Goal: Transaction & Acquisition: Purchase product/service

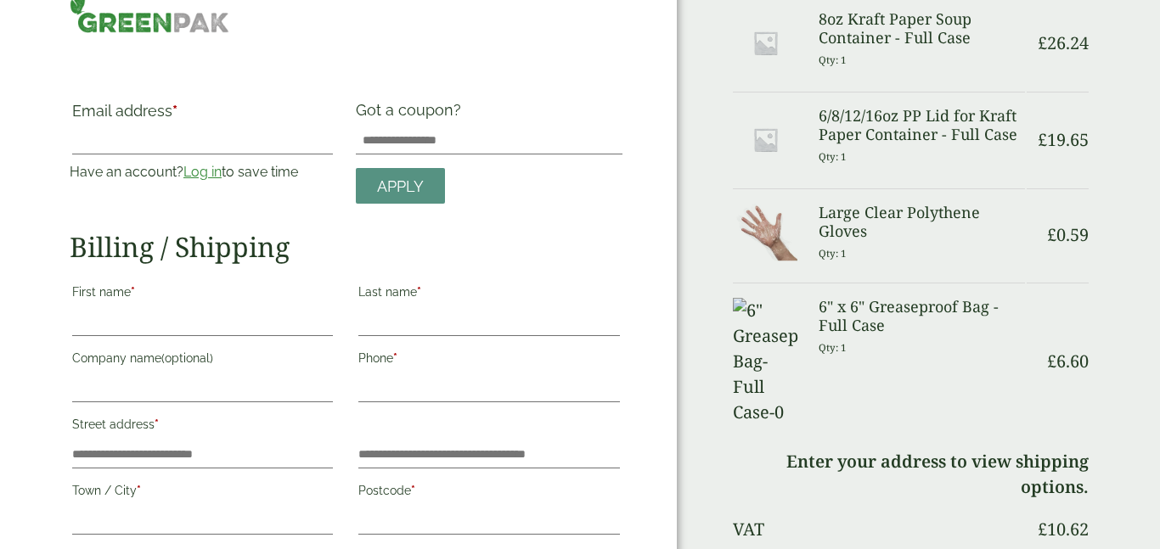
scroll to position [34, 0]
click at [210, 177] on link "Log in" at bounding box center [202, 171] width 38 height 16
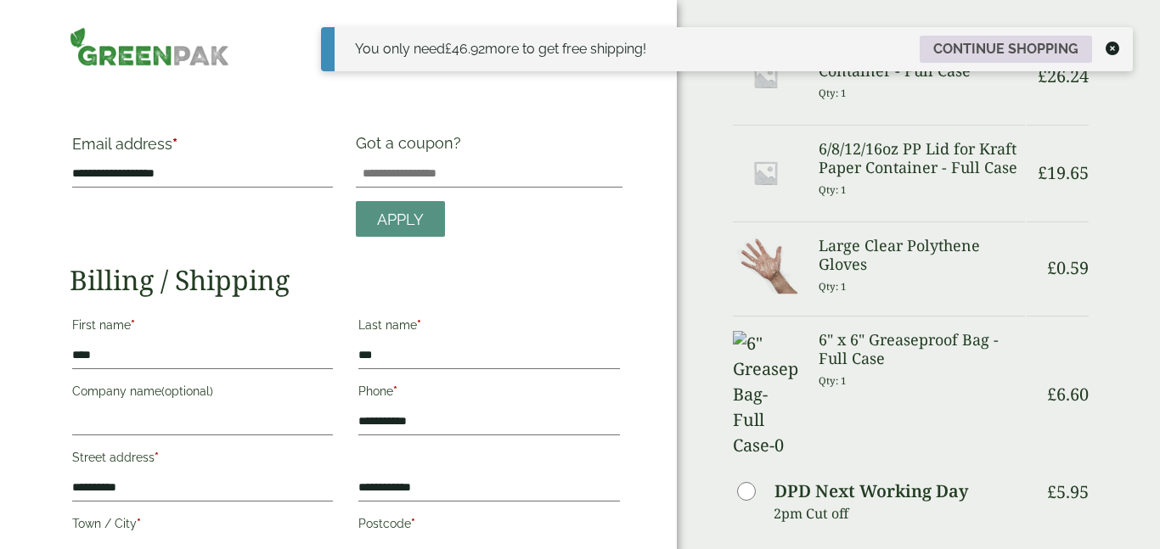
click at [1007, 52] on link "Continue shopping" at bounding box center [1006, 49] width 172 height 27
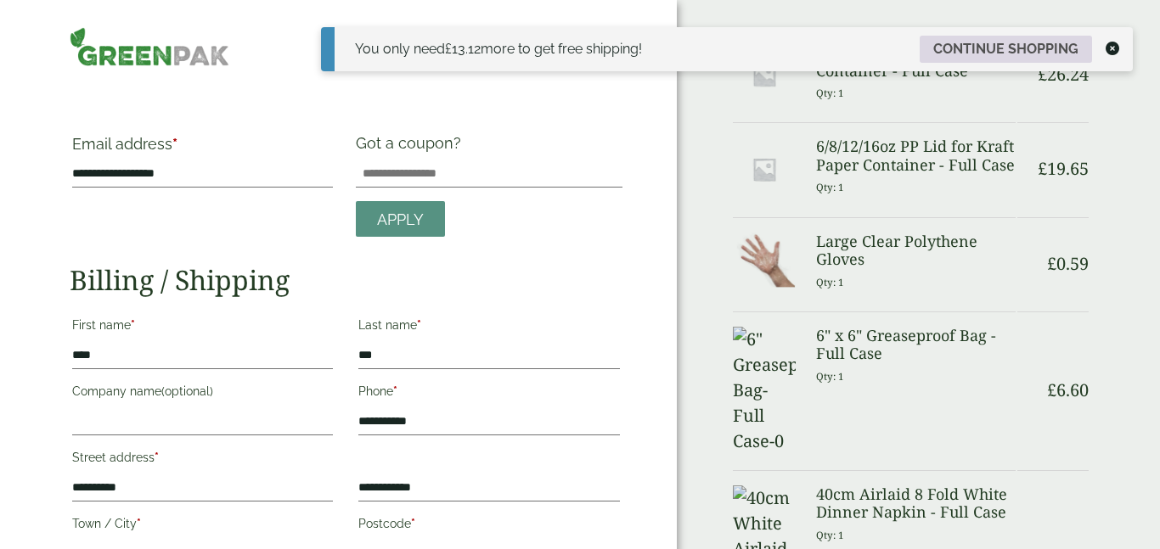
click at [999, 42] on link "Continue shopping" at bounding box center [1006, 49] width 172 height 27
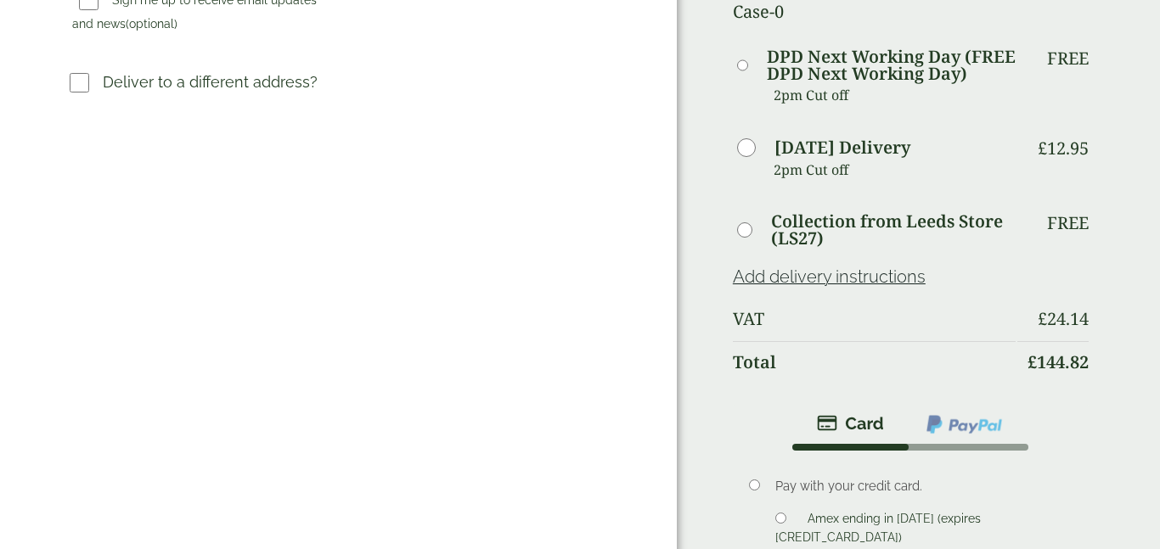
scroll to position [669, 0]
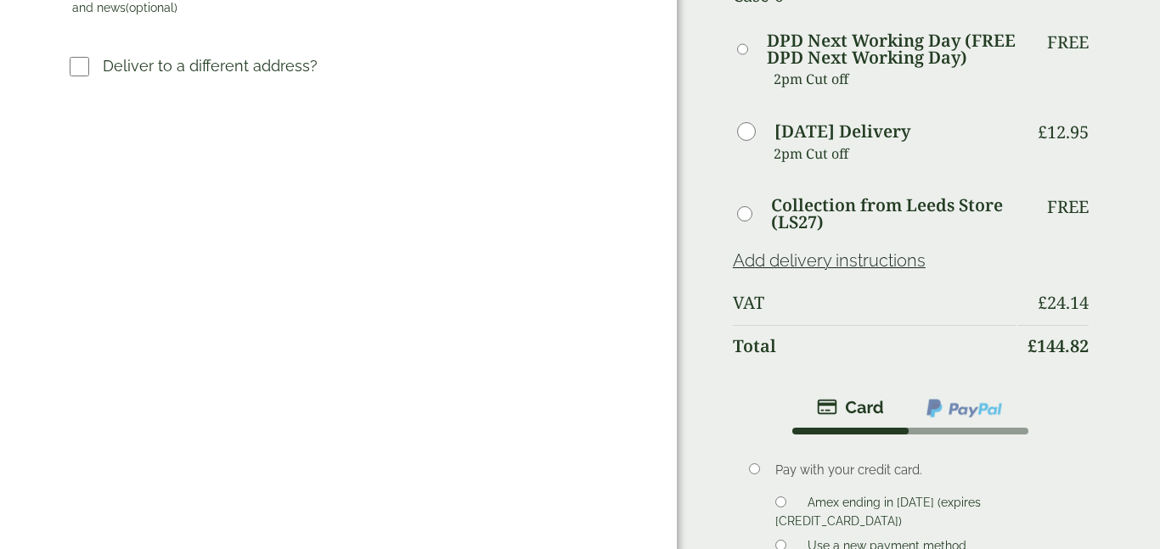
scroll to position [761, 0]
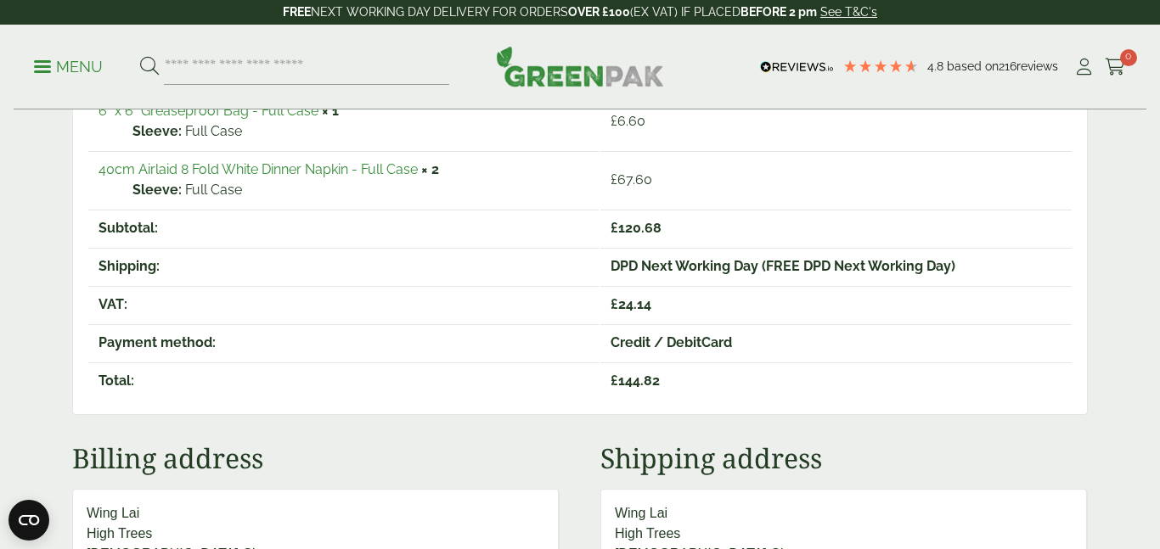
scroll to position [527, 0]
